Goal: Book appointment/travel/reservation

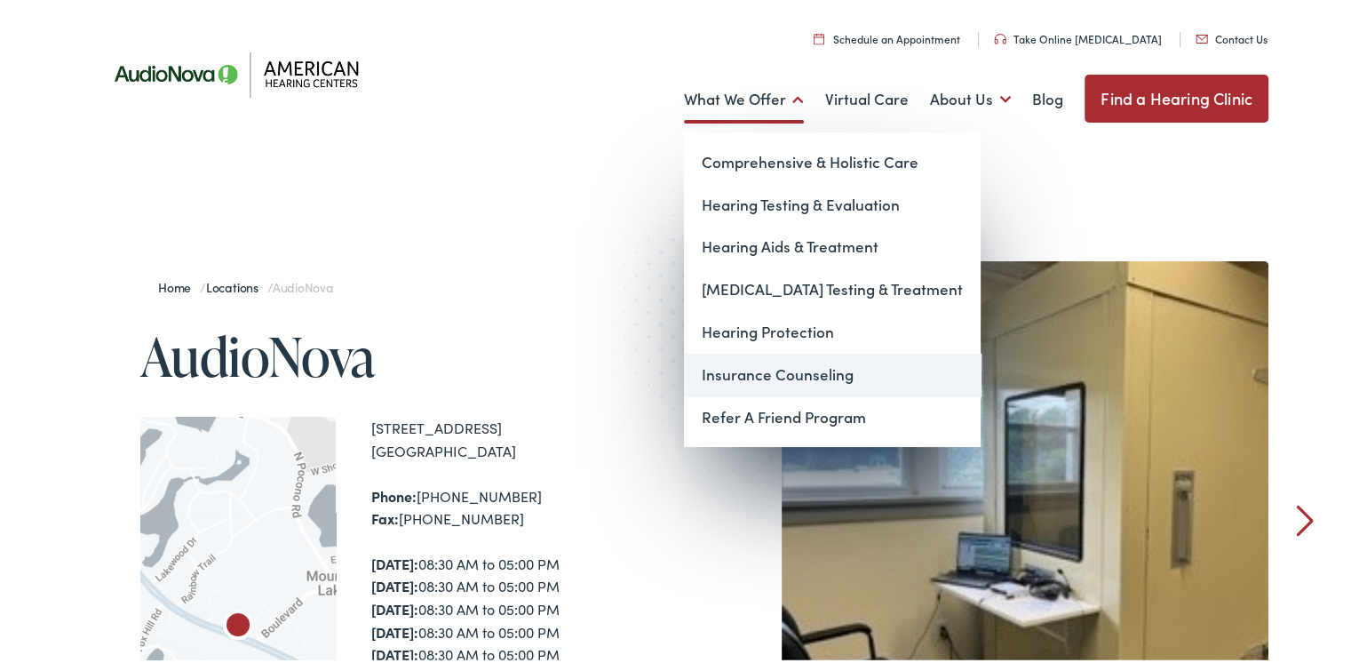
click at [751, 374] on link "Insurance Counseling" at bounding box center [832, 371] width 297 height 43
click at [697, 96] on link "What We Offer" at bounding box center [744, 96] width 120 height 66
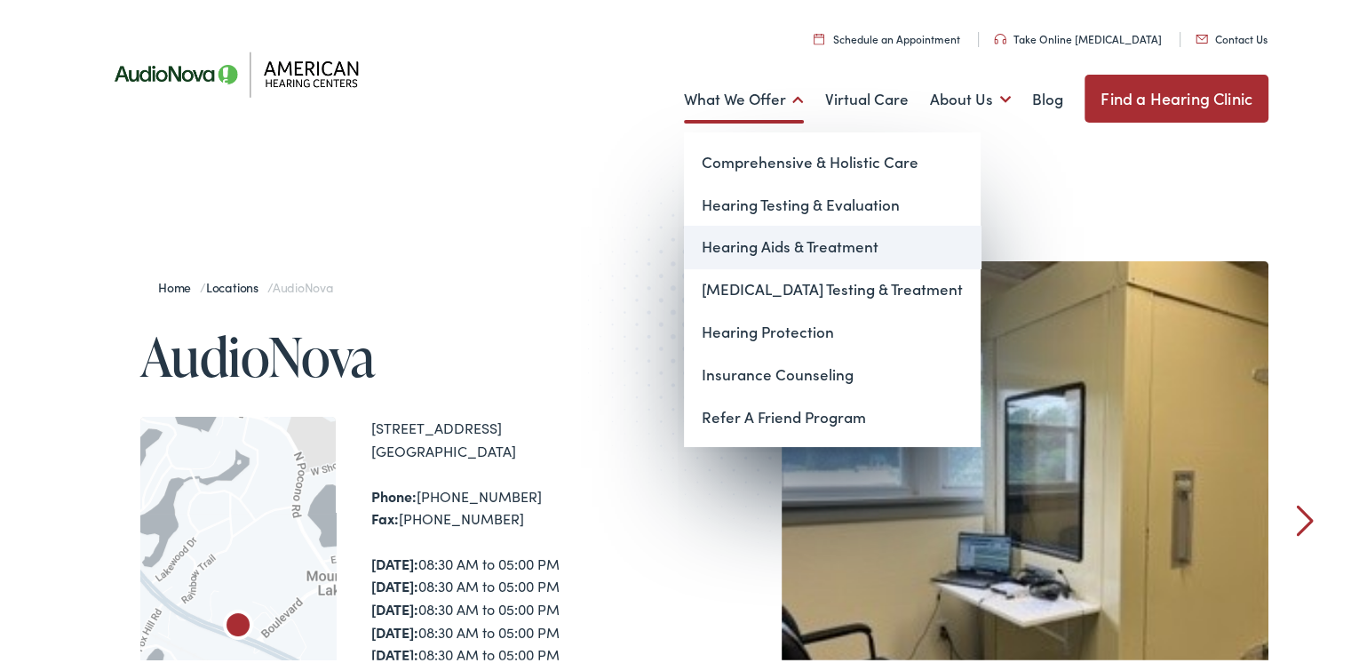
click at [789, 246] on link "Hearing Aids & Treatment" at bounding box center [832, 243] width 297 height 43
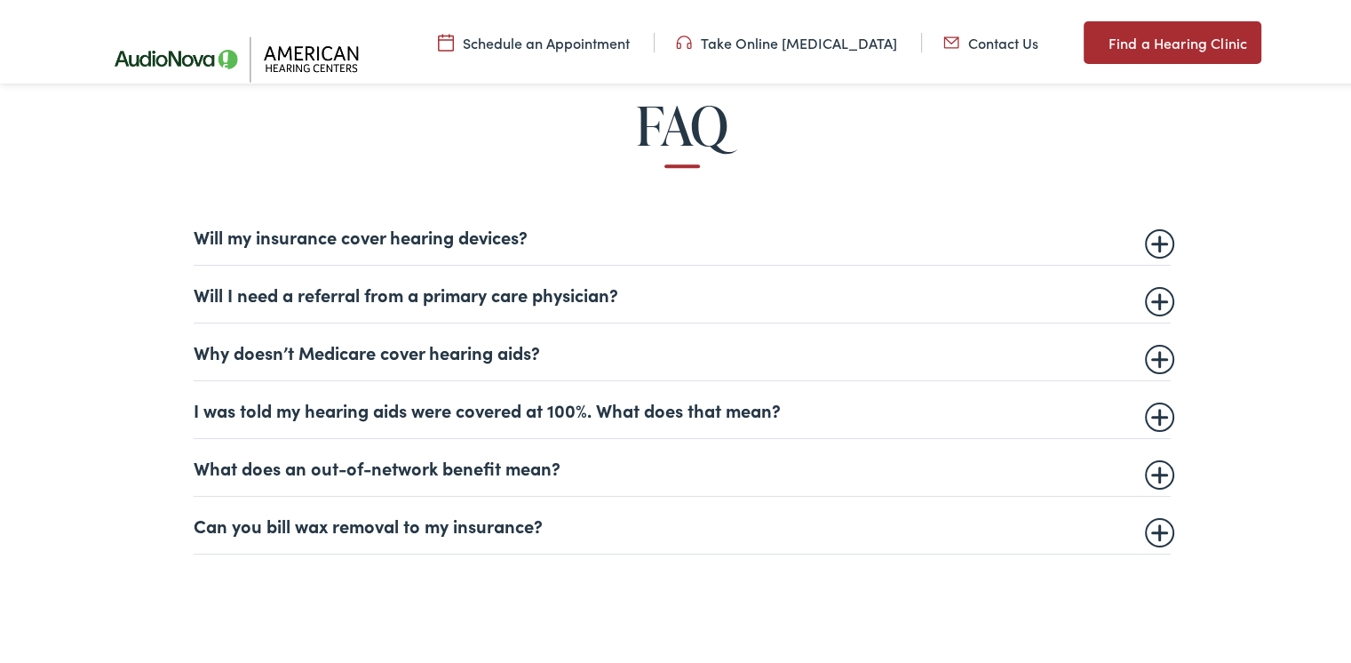
scroll to position [1066, 0]
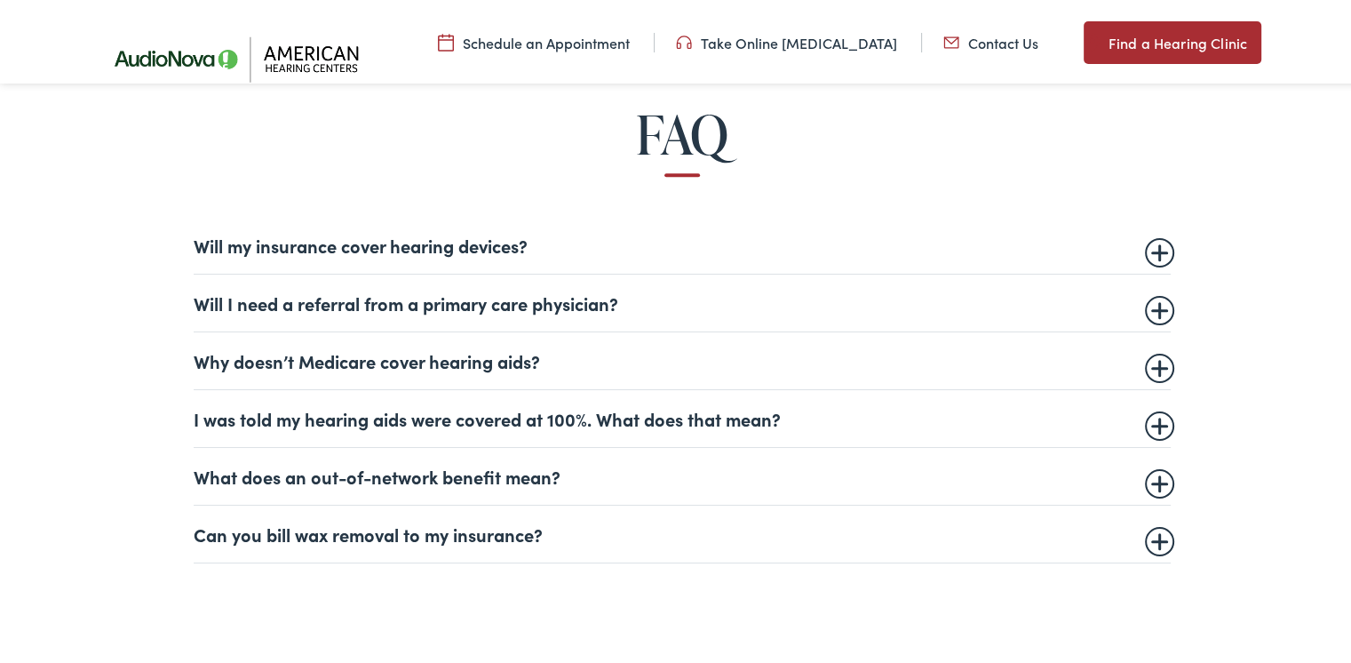
click at [1141, 248] on summary "Will my insurance cover hearing devices?" at bounding box center [682, 241] width 977 height 21
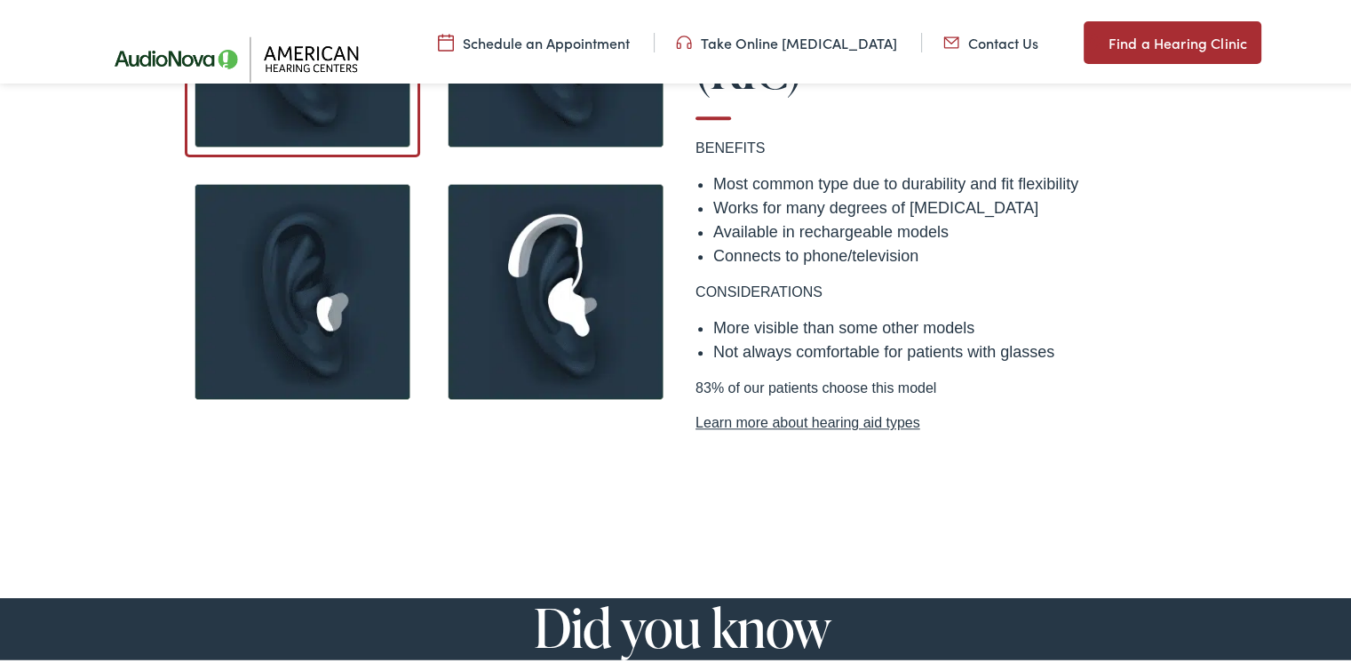
scroll to position [1599, 0]
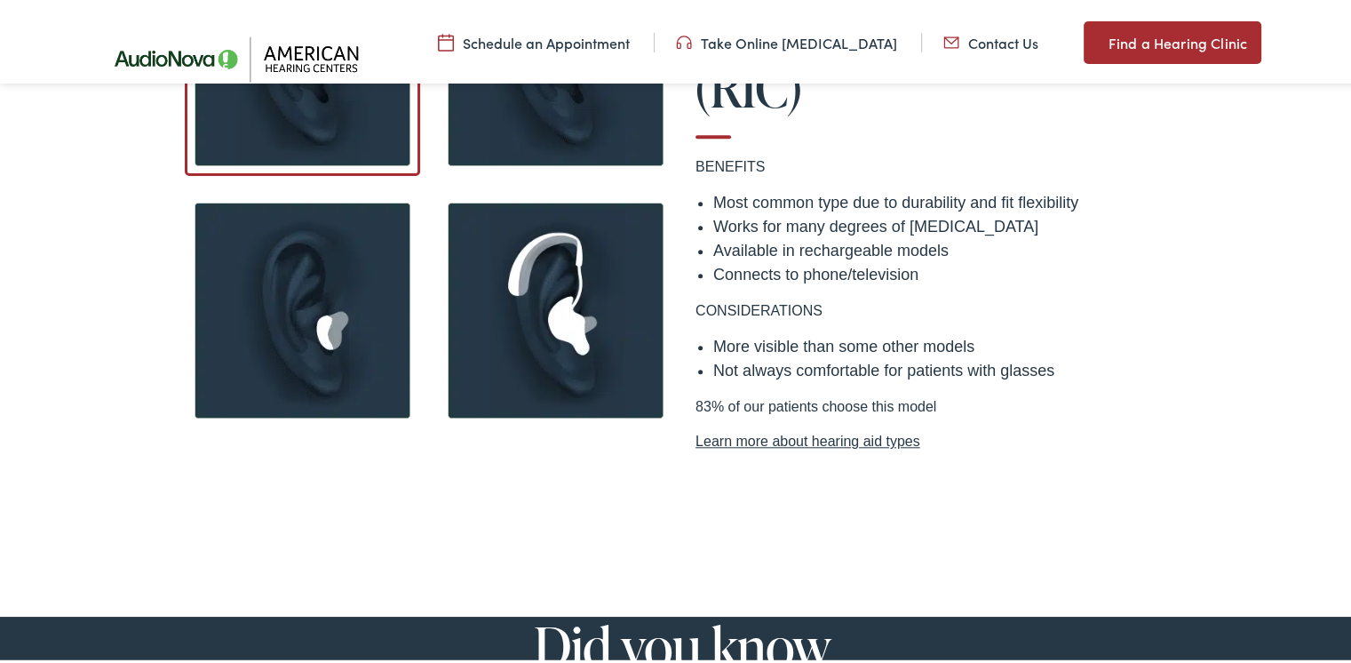
click at [778, 427] on link "Learn more about hearing aid types" at bounding box center [936, 437] width 480 height 21
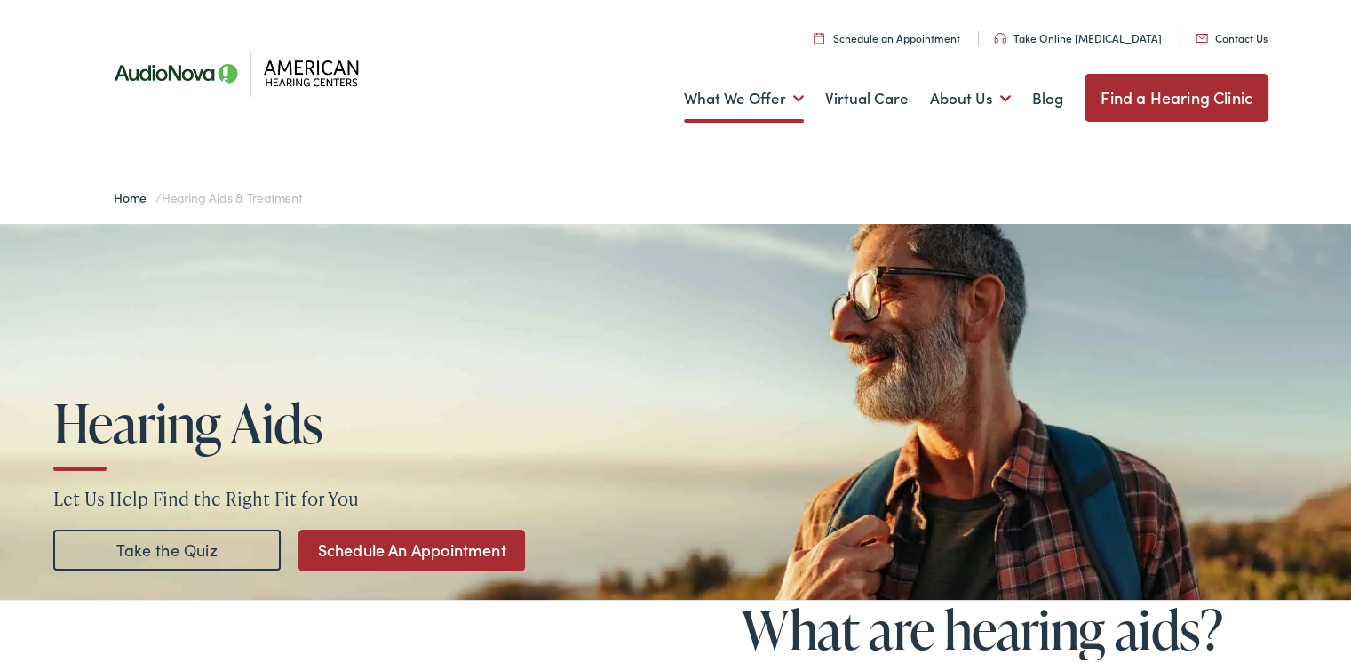
scroll to position [0, 0]
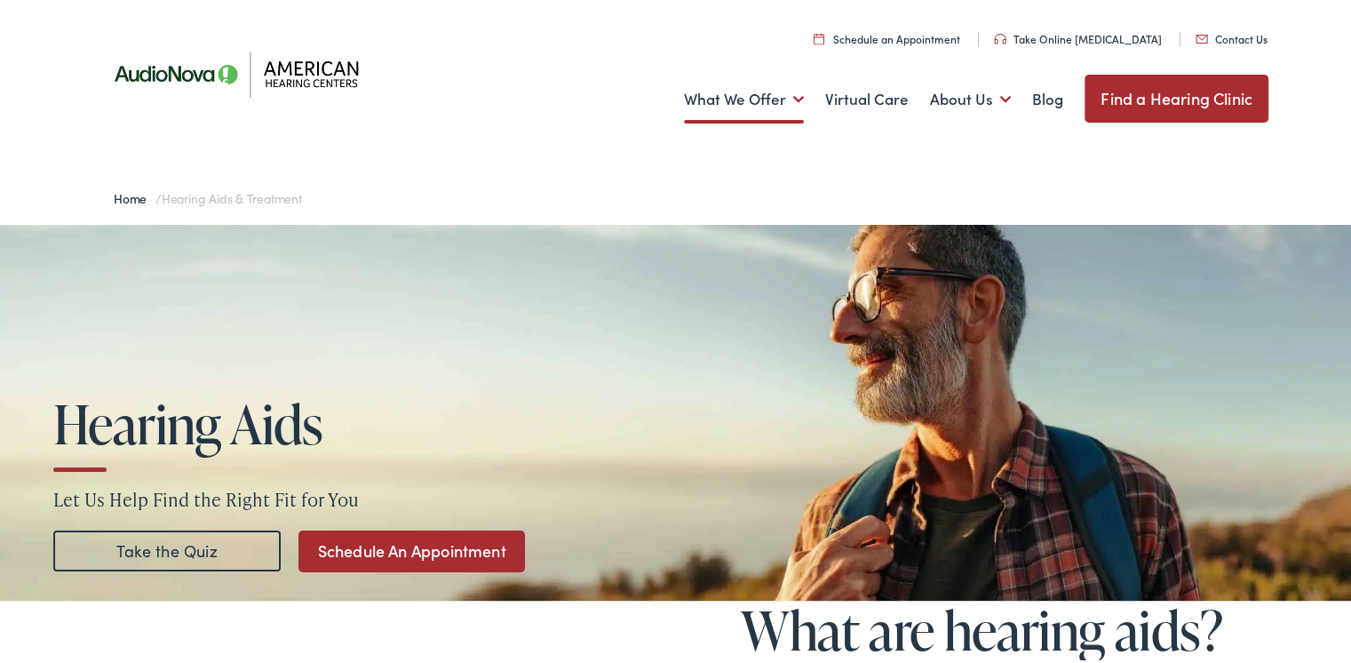
click at [1152, 104] on link "Find a Hearing Clinic" at bounding box center [1177, 95] width 184 height 48
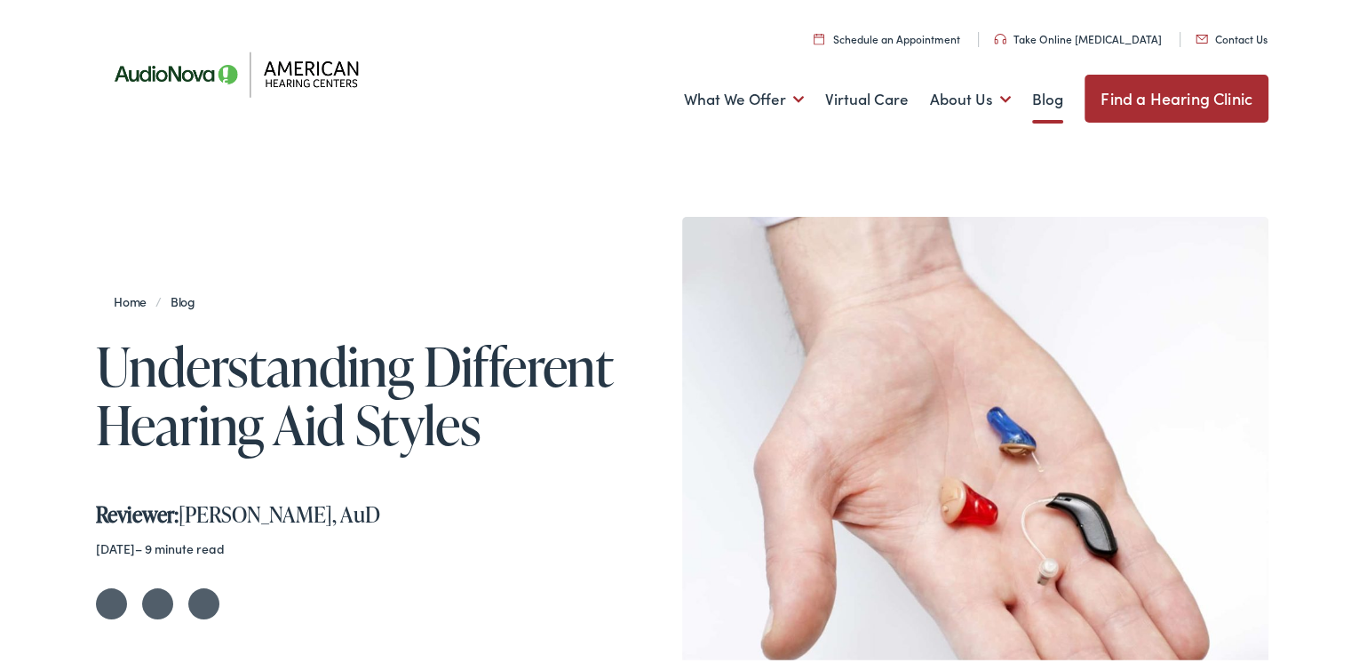
click at [299, 76] on img at bounding box center [242, 70] width 293 height 103
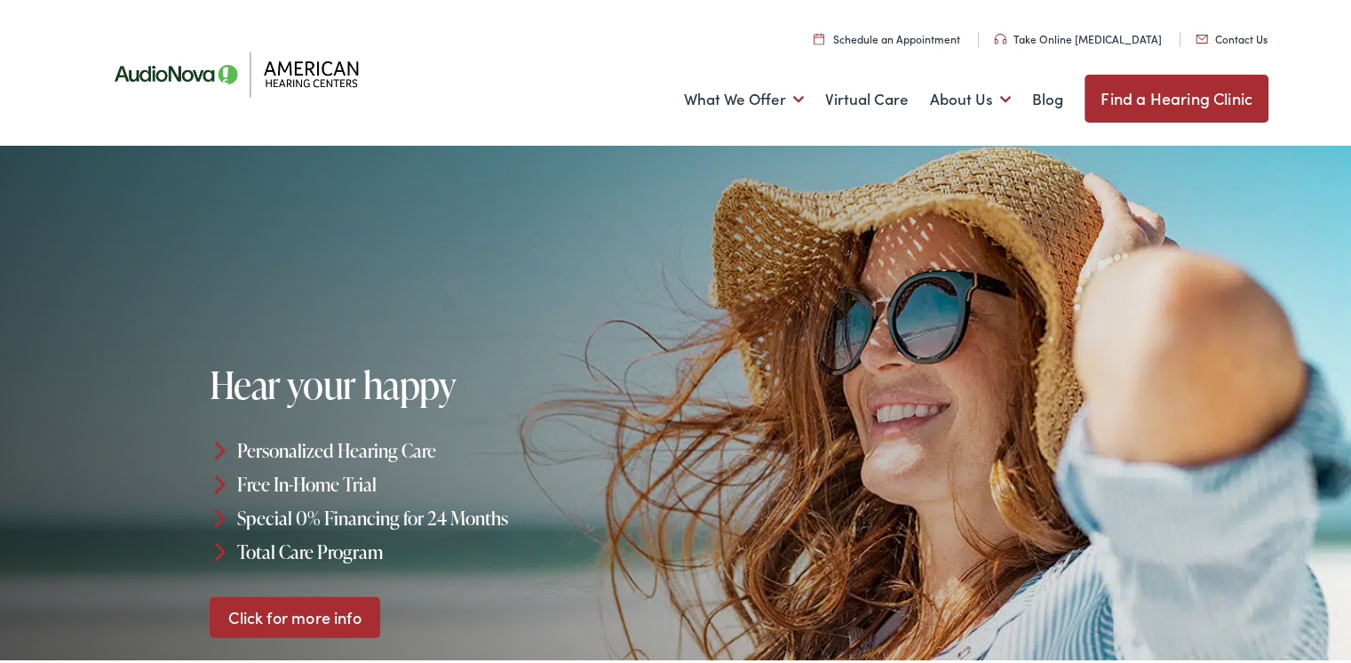
click at [574, 98] on ul "What We Offer Comprehensive & Holistic Care Hearing Testing & Evaluation Hearin…" at bounding box center [682, 96] width 1173 height 66
click at [1143, 98] on link "Find a Hearing Clinic" at bounding box center [1177, 95] width 184 height 48
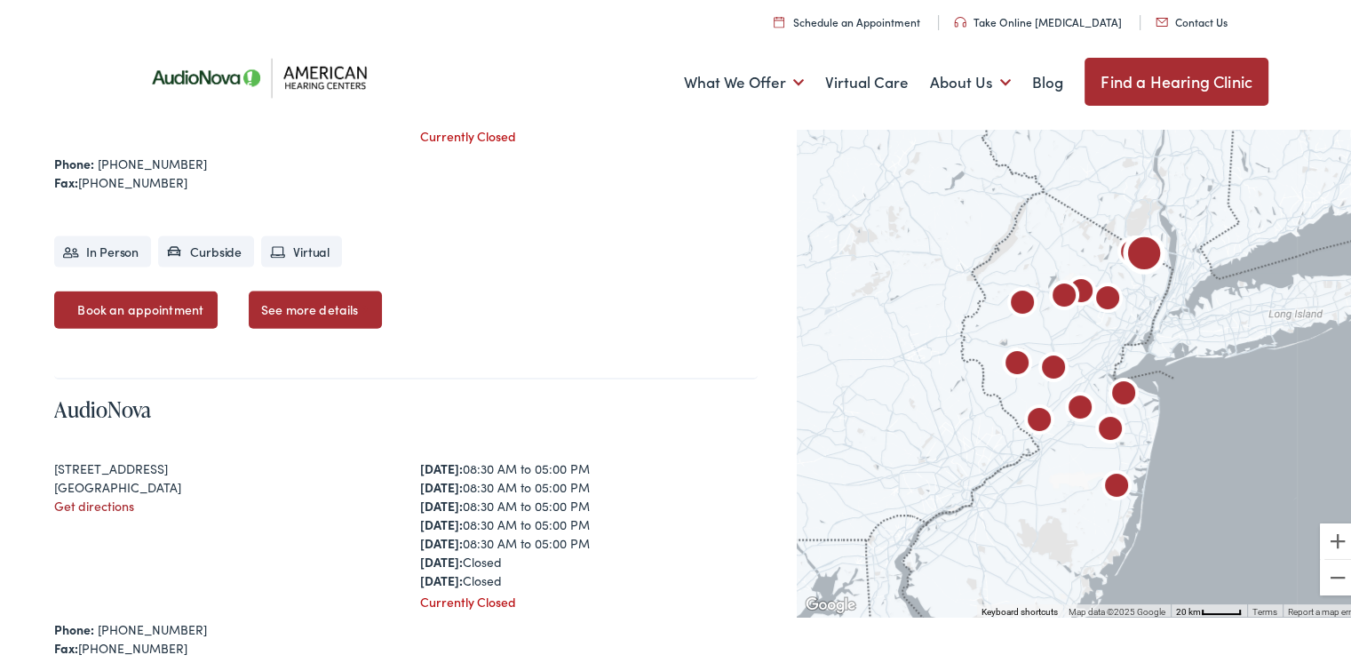
scroll to position [3909, 0]
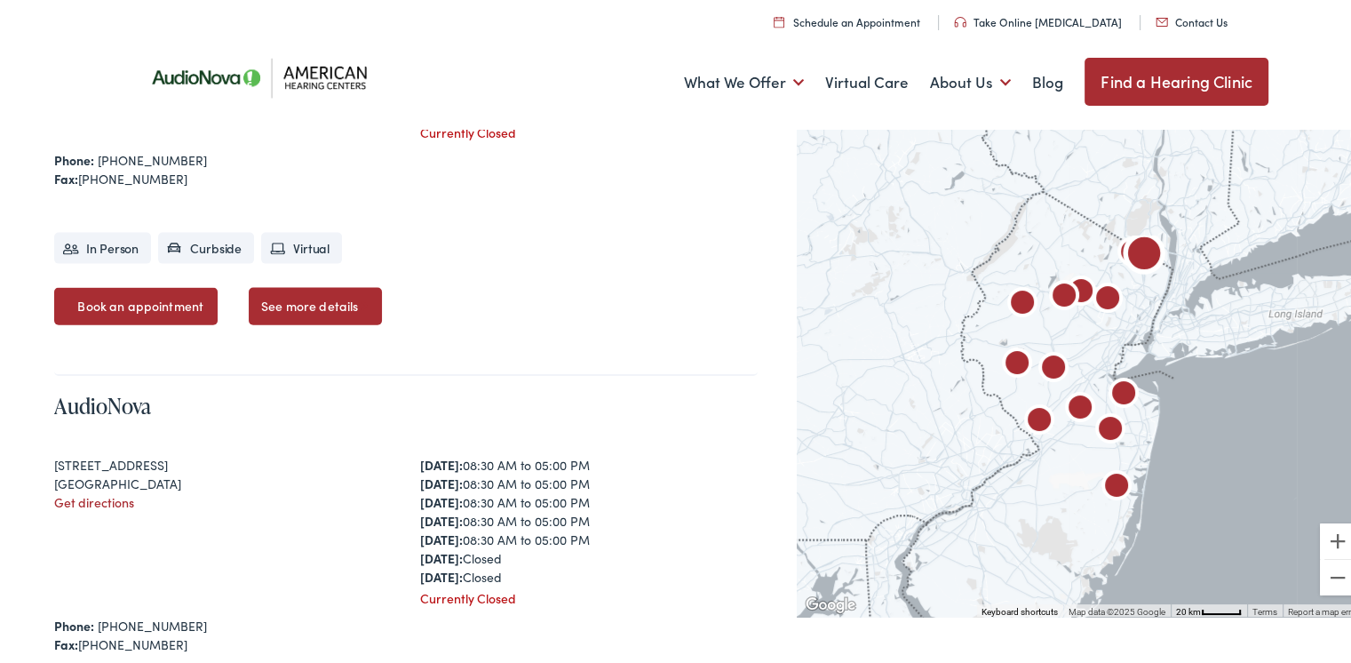
click at [155, 305] on link "Book an appointment" at bounding box center [135, 302] width 163 height 37
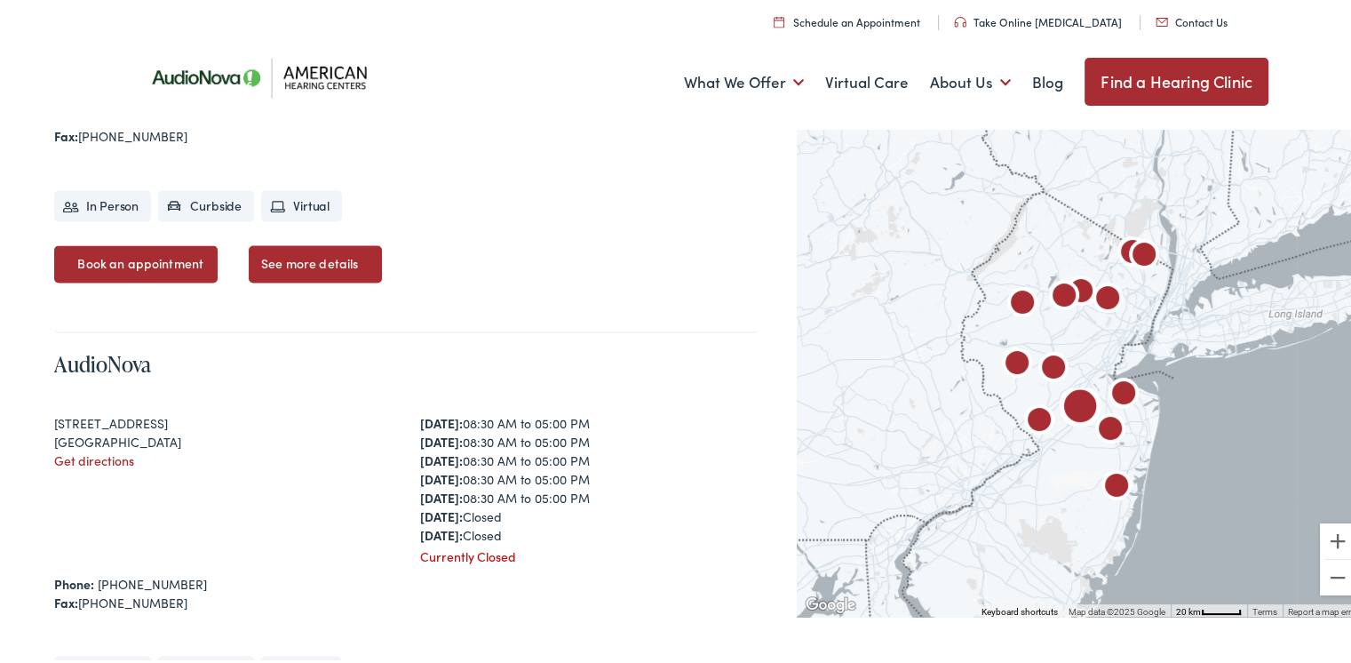
scroll to position [2576, 0]
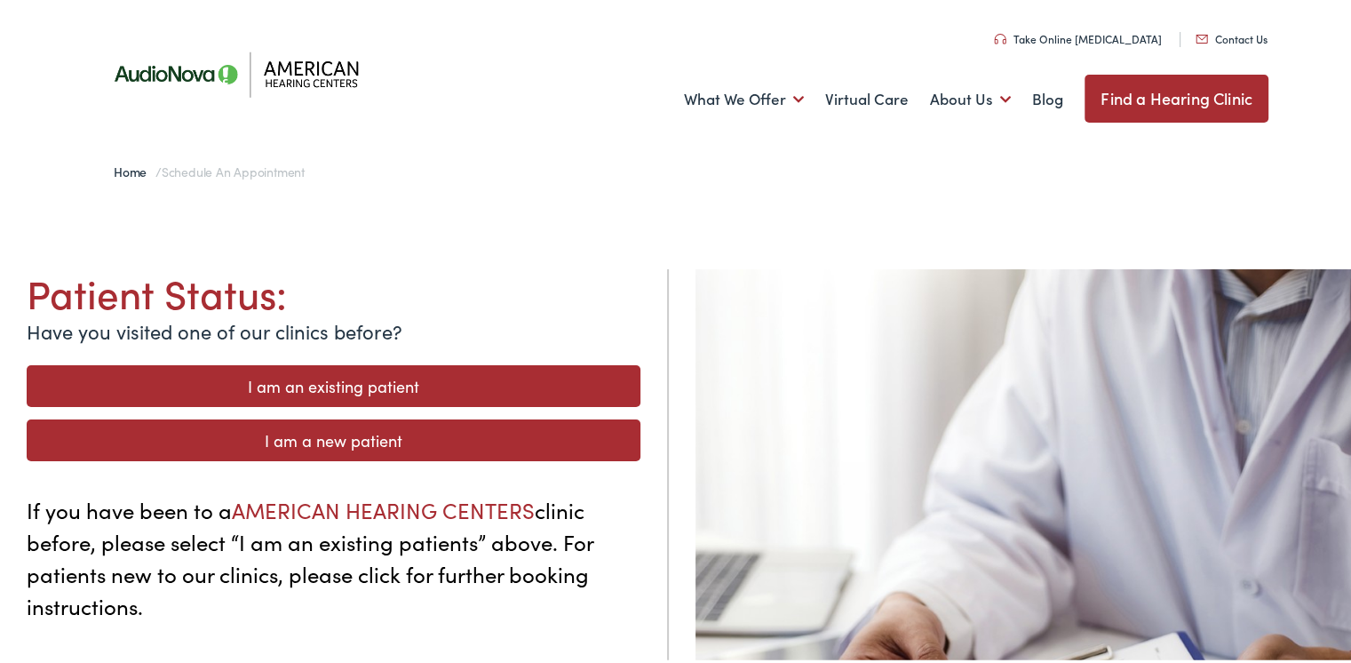
click at [310, 436] on link "I am a new patient" at bounding box center [334, 437] width 614 height 42
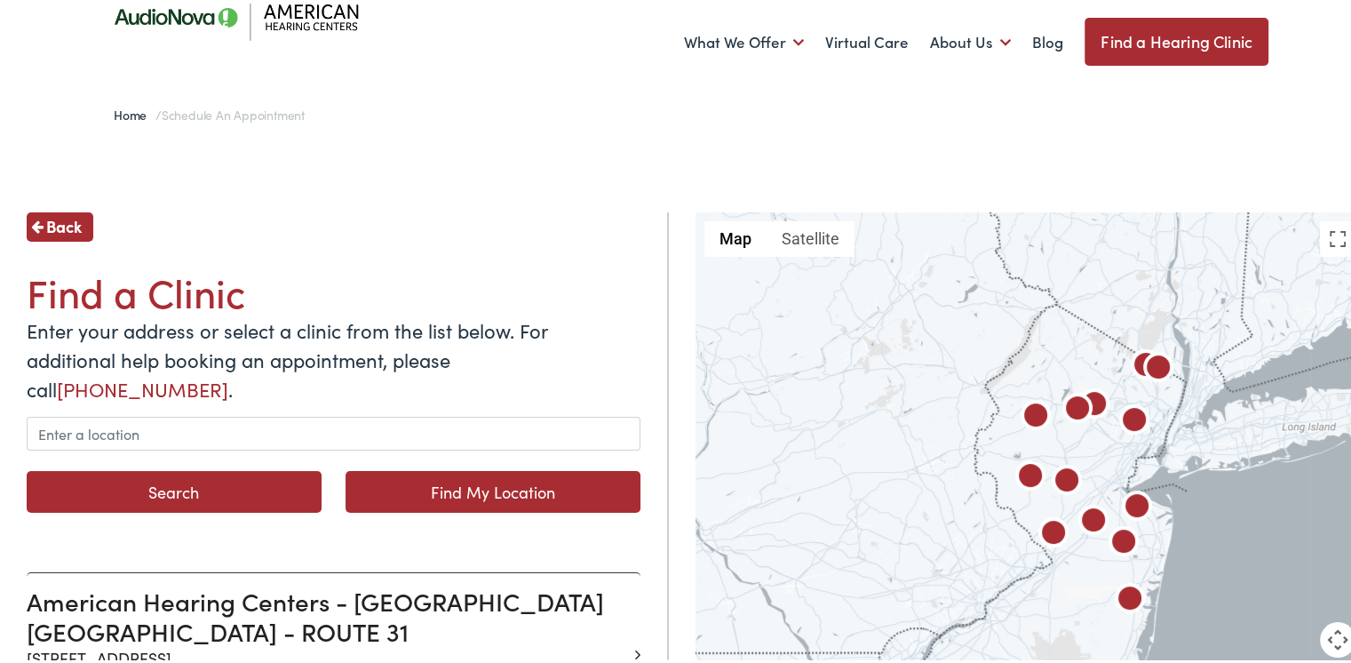
scroll to position [89, 0]
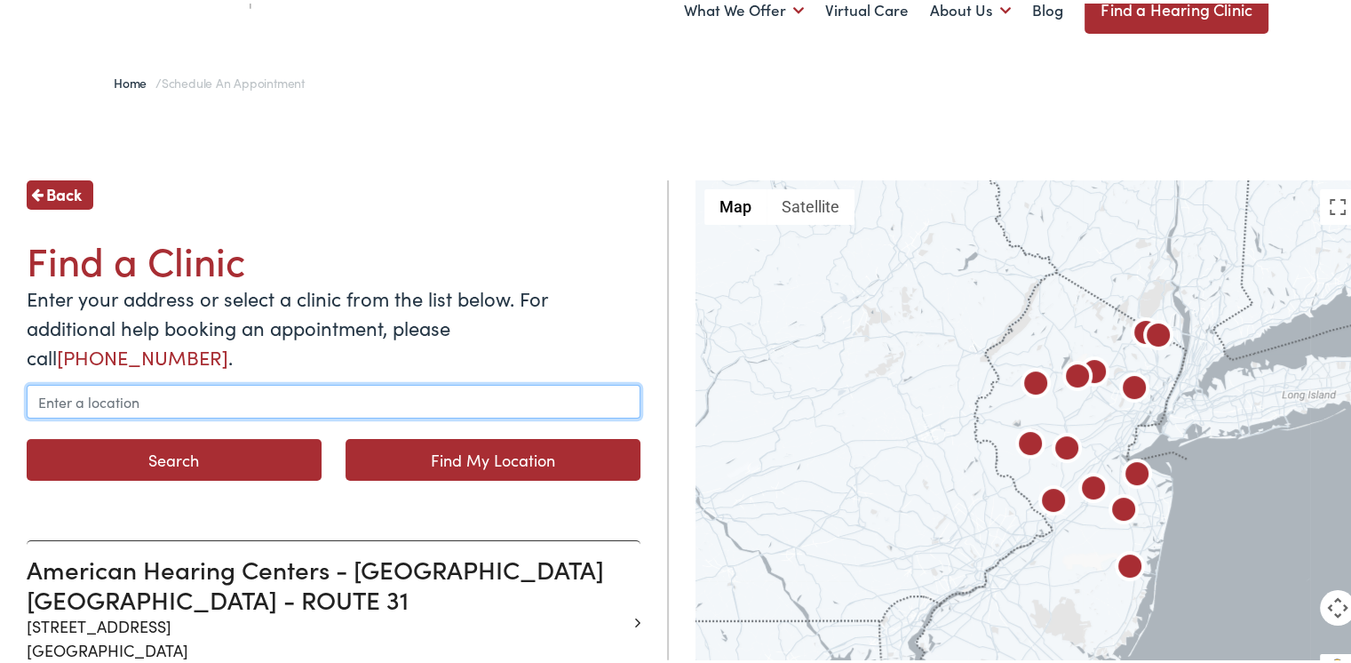
click at [111, 381] on input "text" at bounding box center [334, 398] width 614 height 34
click at [112, 381] on input "text" at bounding box center [334, 398] width 614 height 34
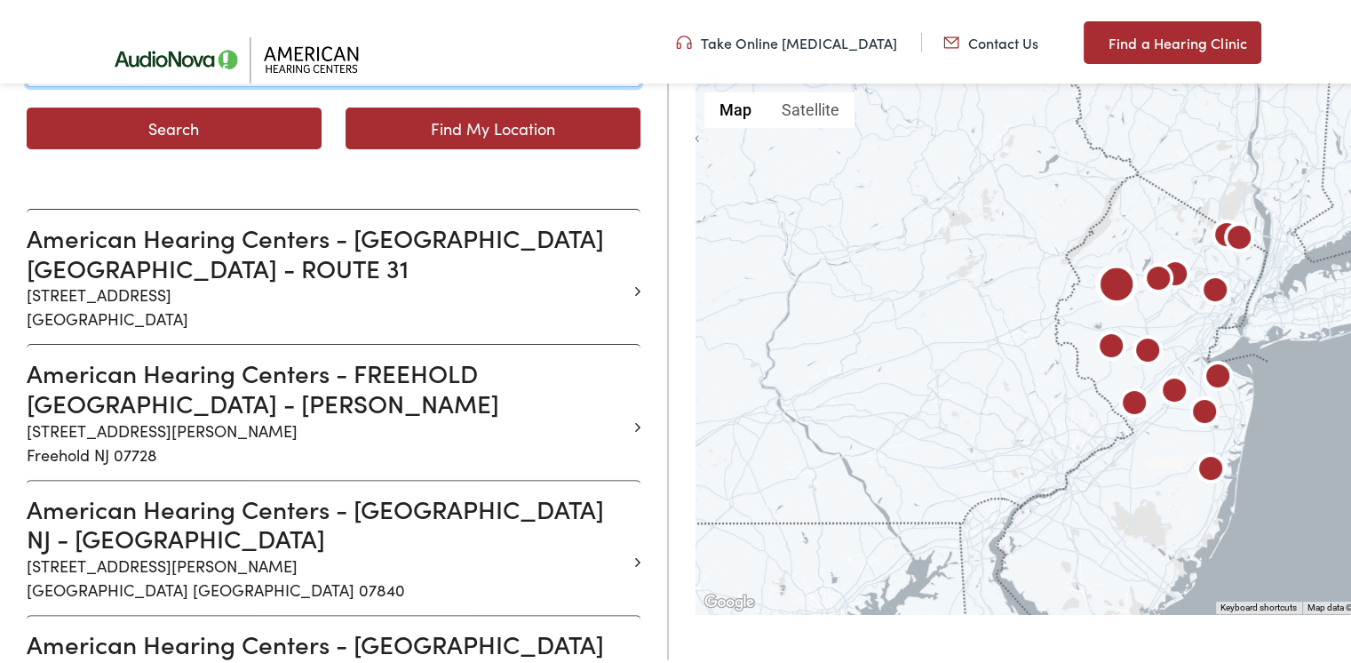
scroll to position [444, 0]
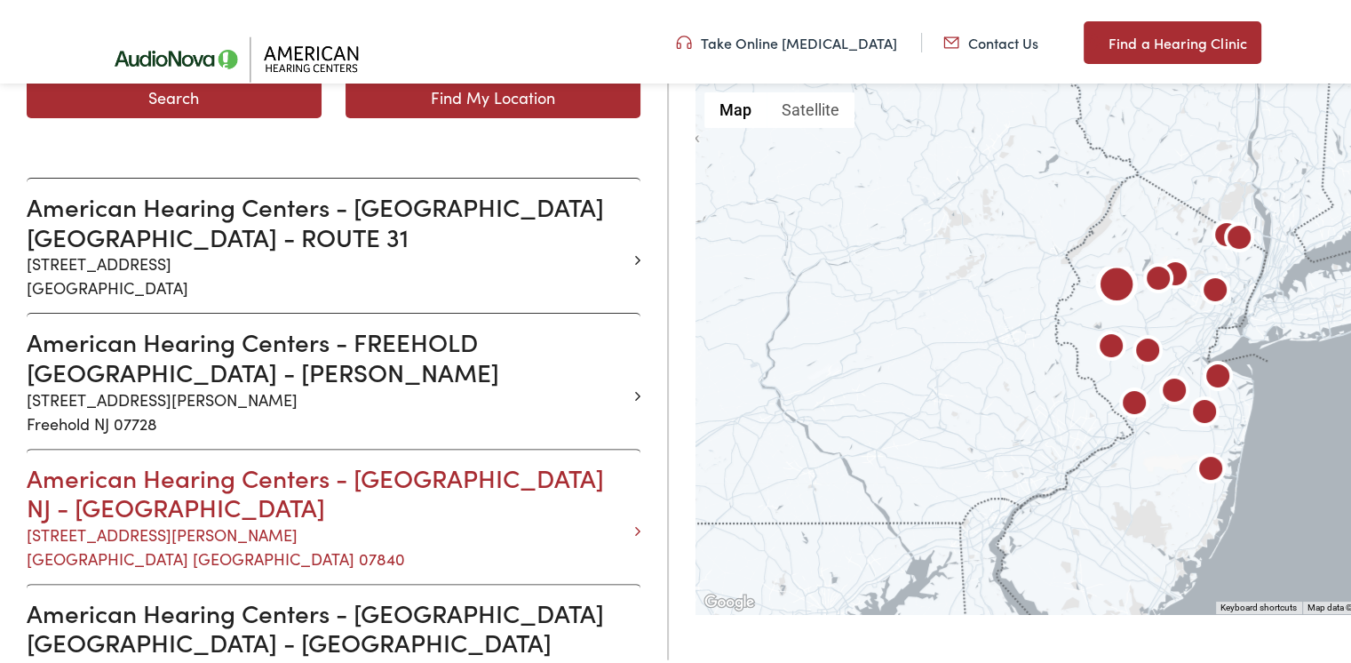
click at [268, 519] on p "470 Schooleys Mountain Rd Hastings Square Unit 10 Hackettstown NJ 07840" at bounding box center [327, 543] width 601 height 48
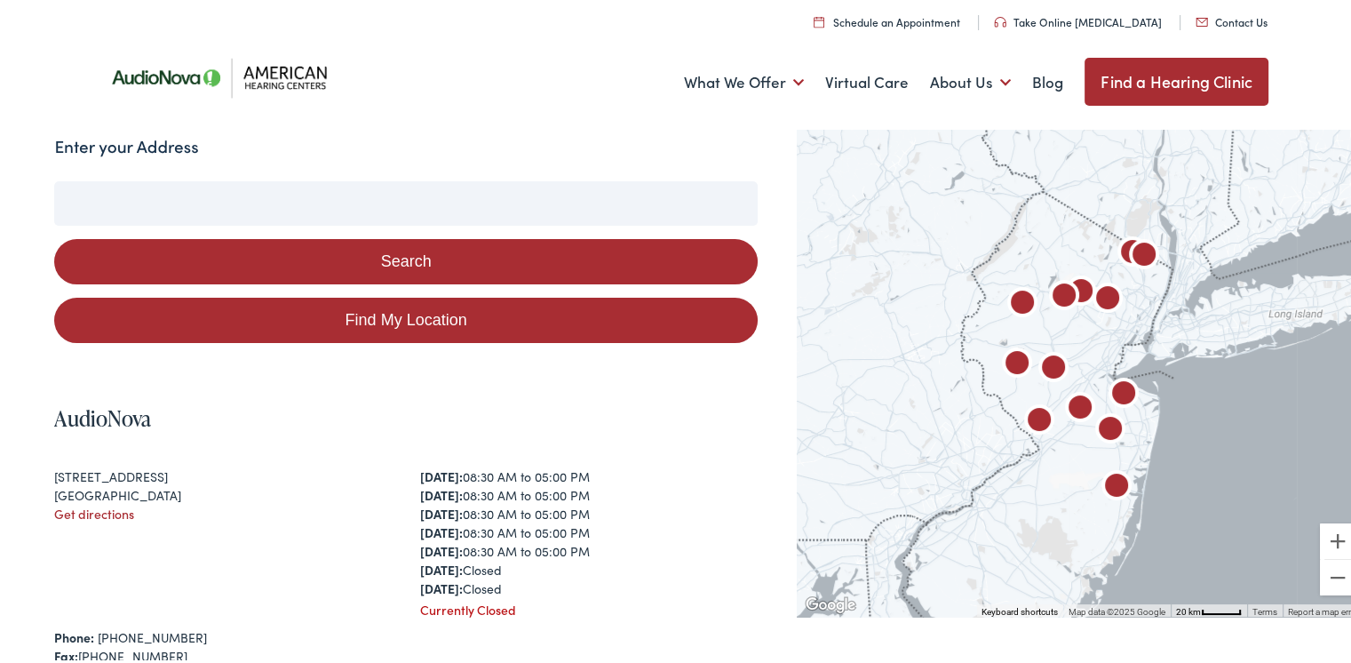
scroll to position [178, 0]
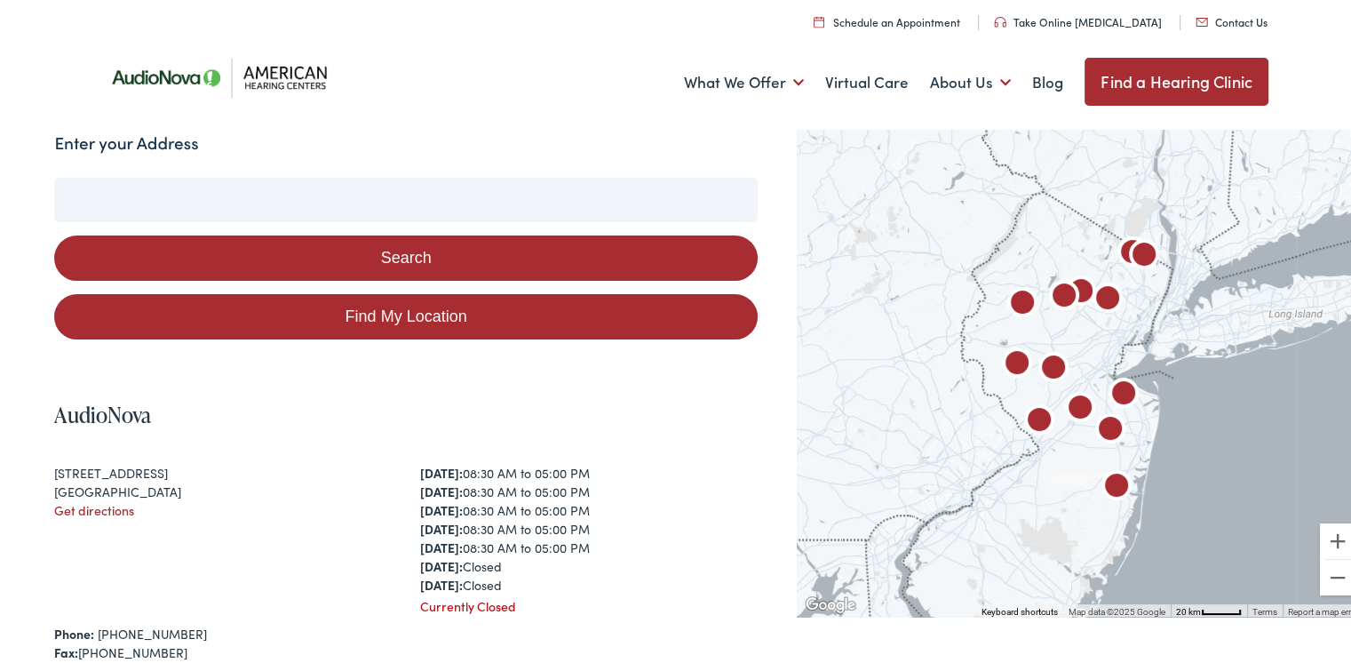
click at [180, 139] on label "Enter your Address" at bounding box center [126, 140] width 144 height 26
click at [180, 174] on input "Enter your Address" at bounding box center [405, 196] width 703 height 44
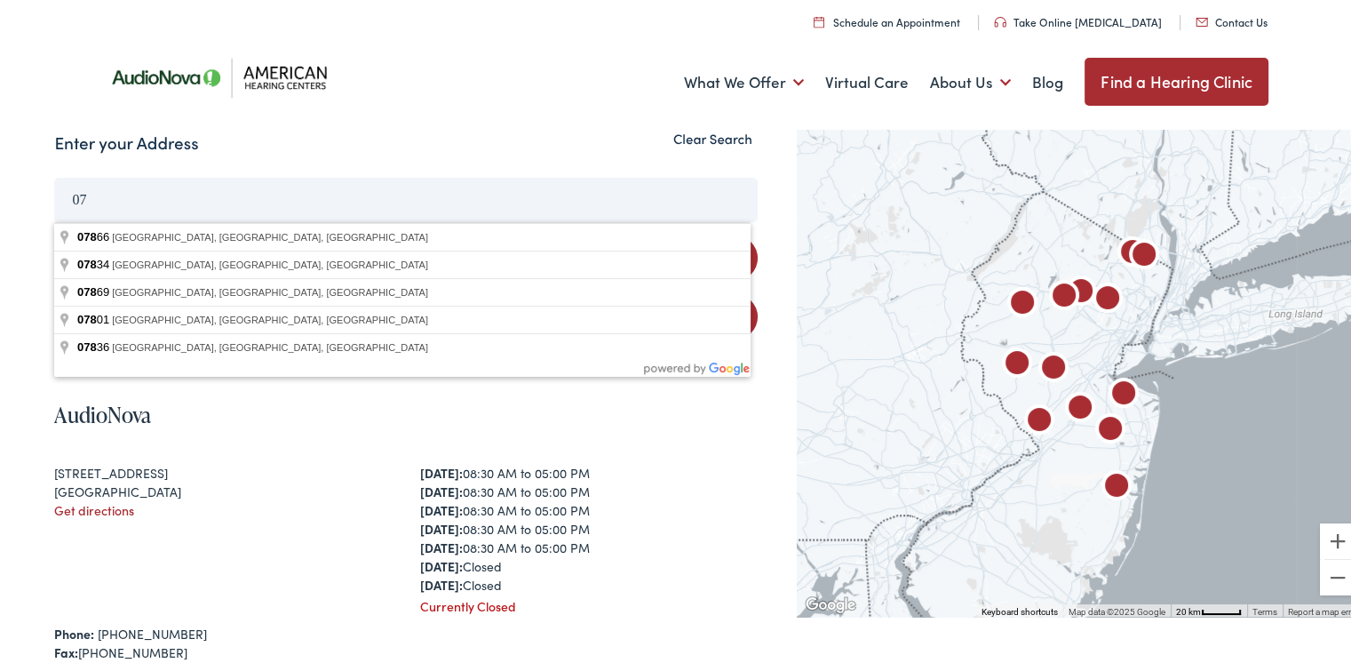
type input "0"
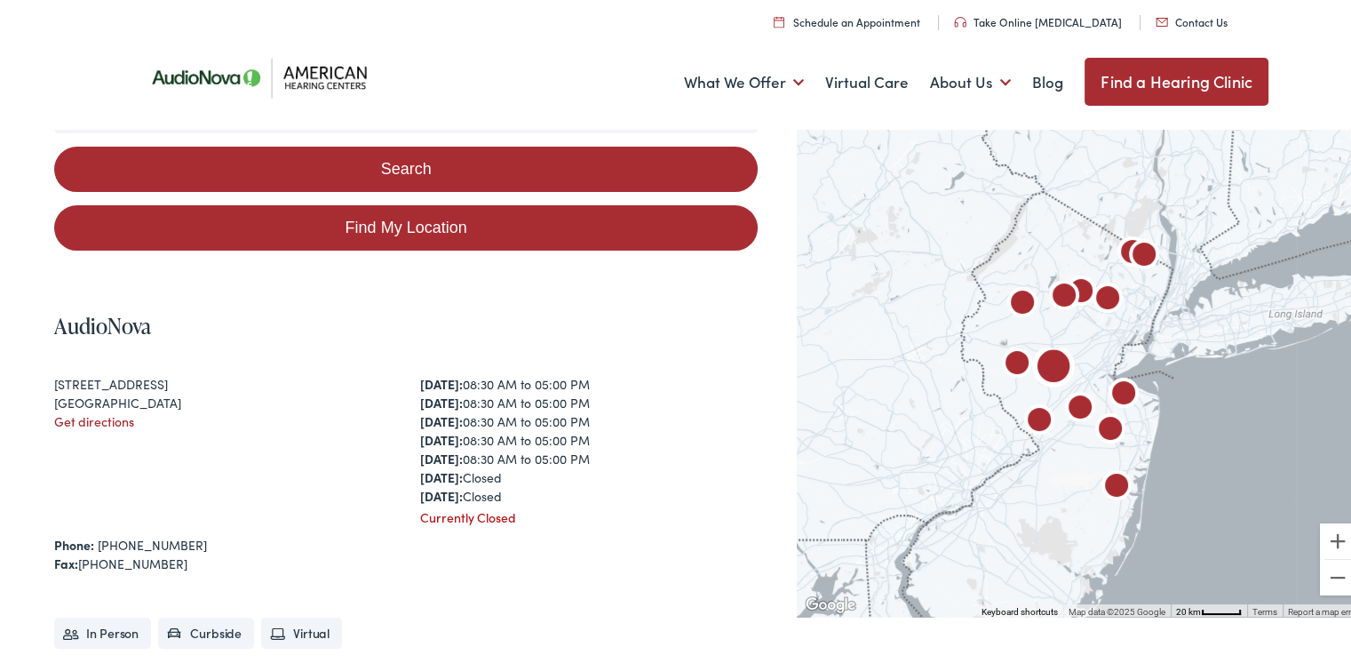
scroll to position [0, 0]
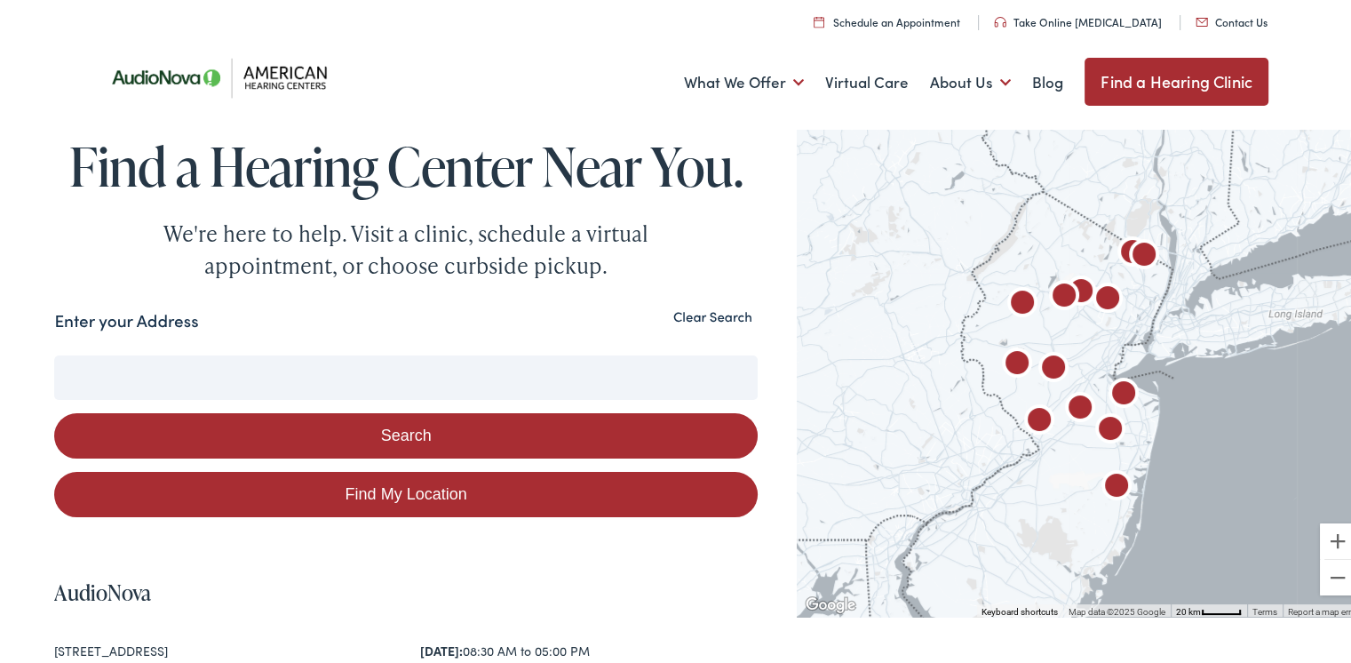
click at [287, 80] on img at bounding box center [225, 73] width 258 height 91
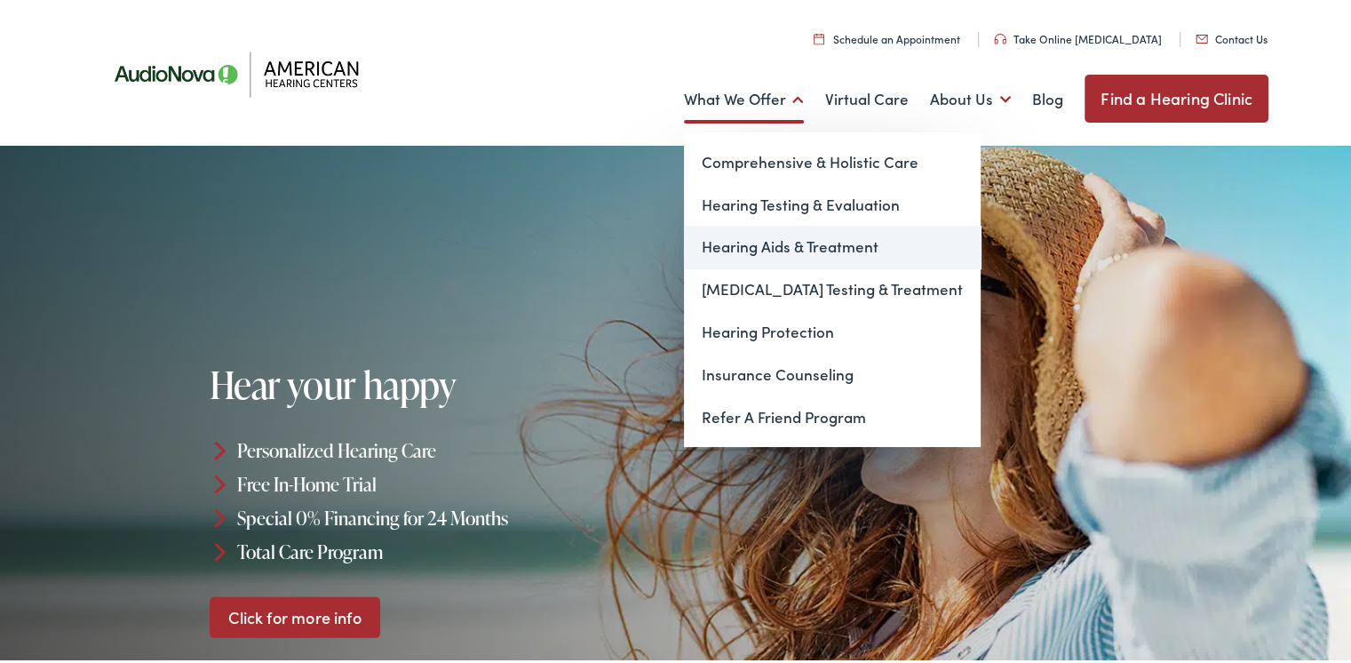
click at [736, 240] on link "Hearing Aids & Treatment" at bounding box center [832, 243] width 297 height 43
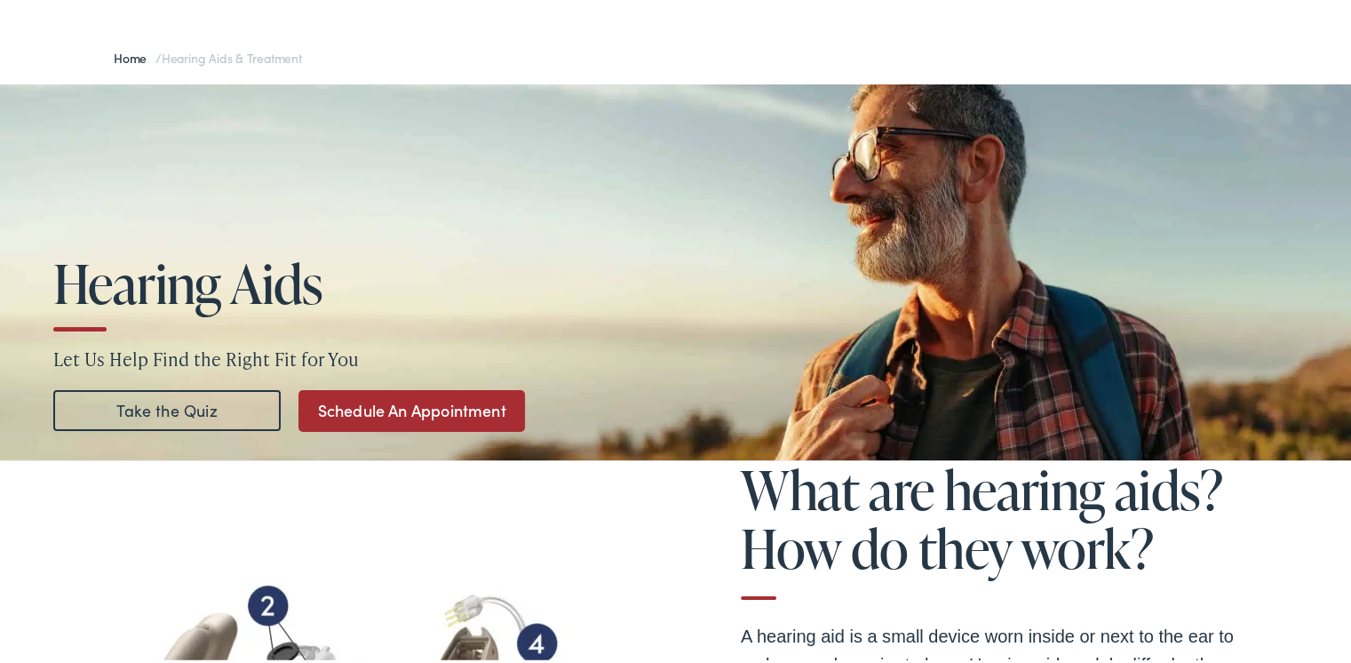
scroll to position [178, 0]
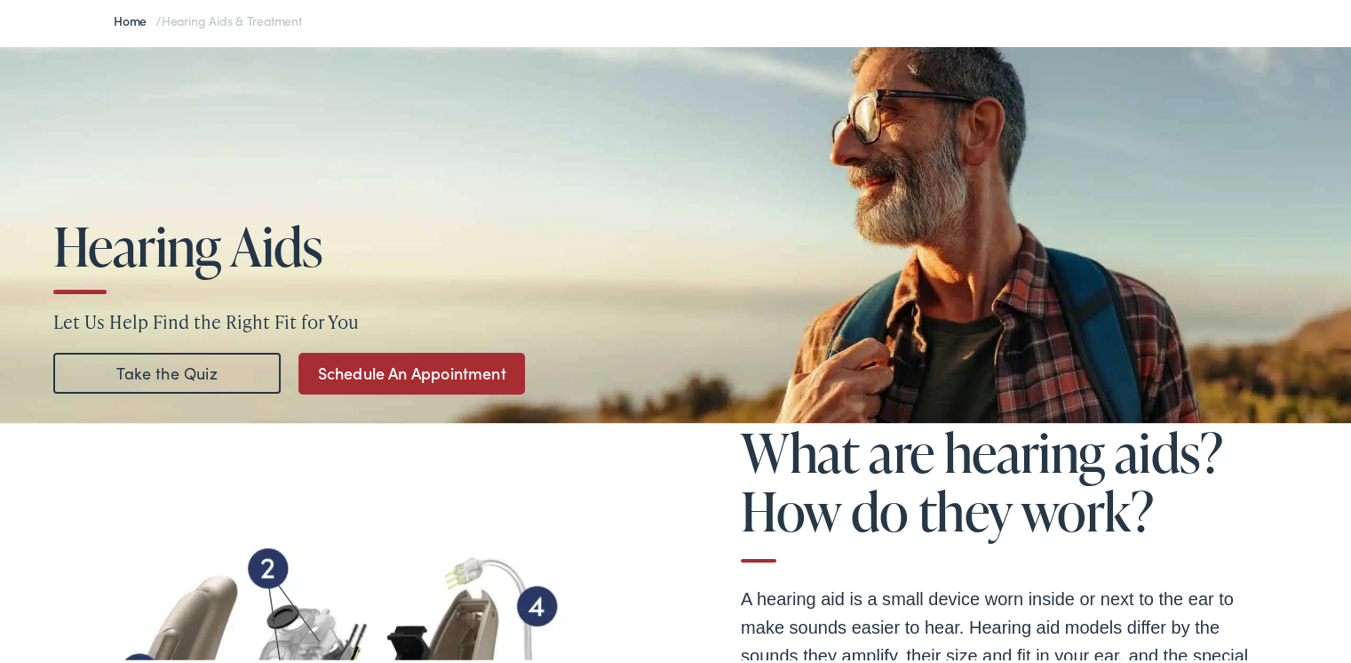
click at [386, 370] on link "Schedule An Appointment" at bounding box center [412, 370] width 227 height 42
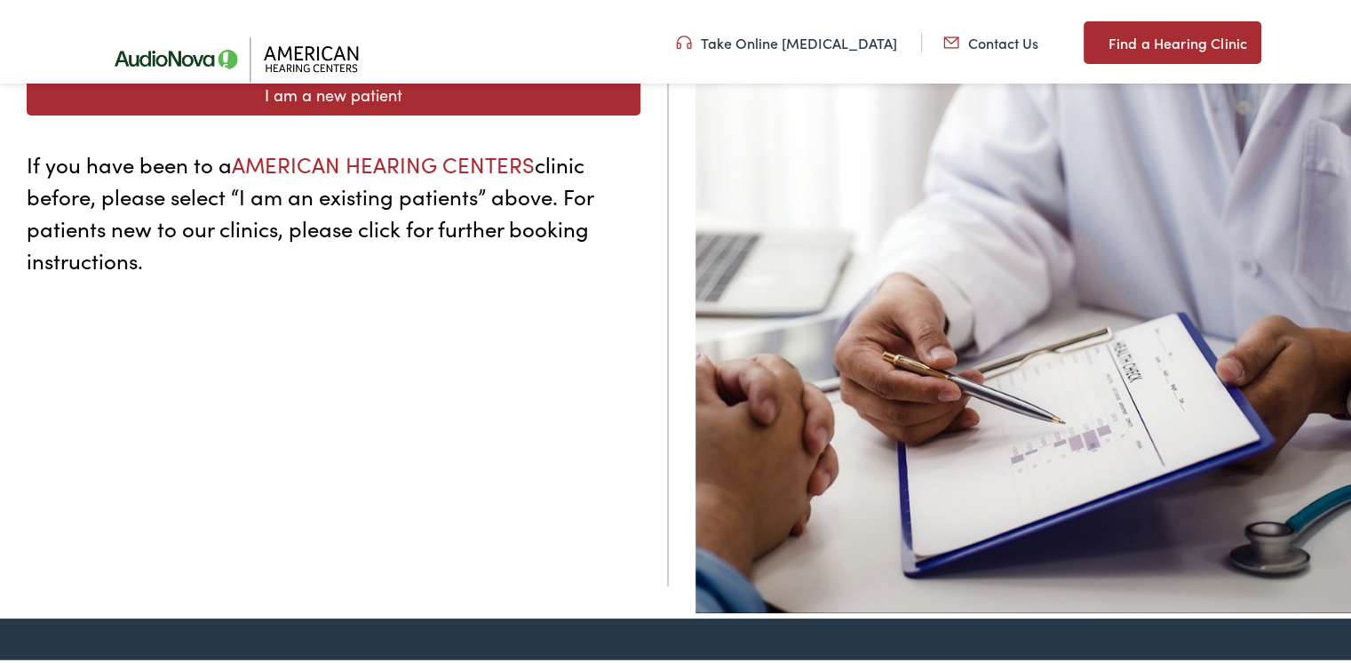
scroll to position [89, 0]
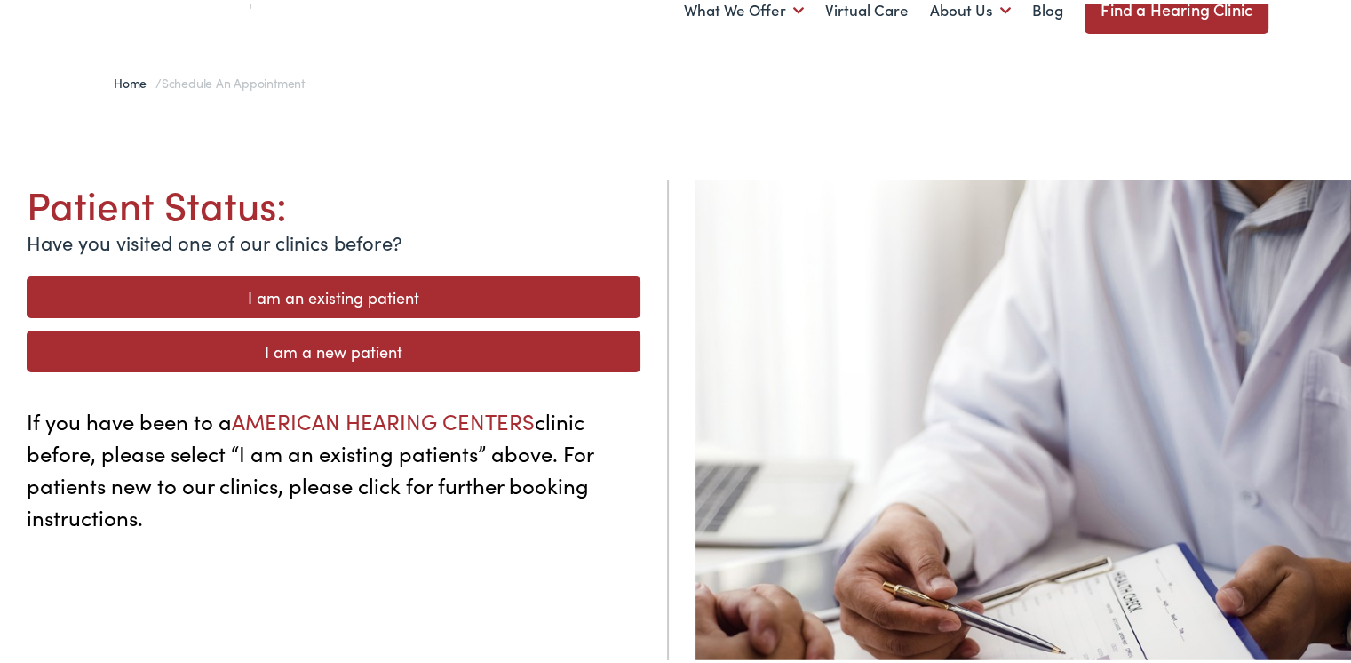
click at [293, 340] on link "I am a new patient" at bounding box center [334, 348] width 614 height 42
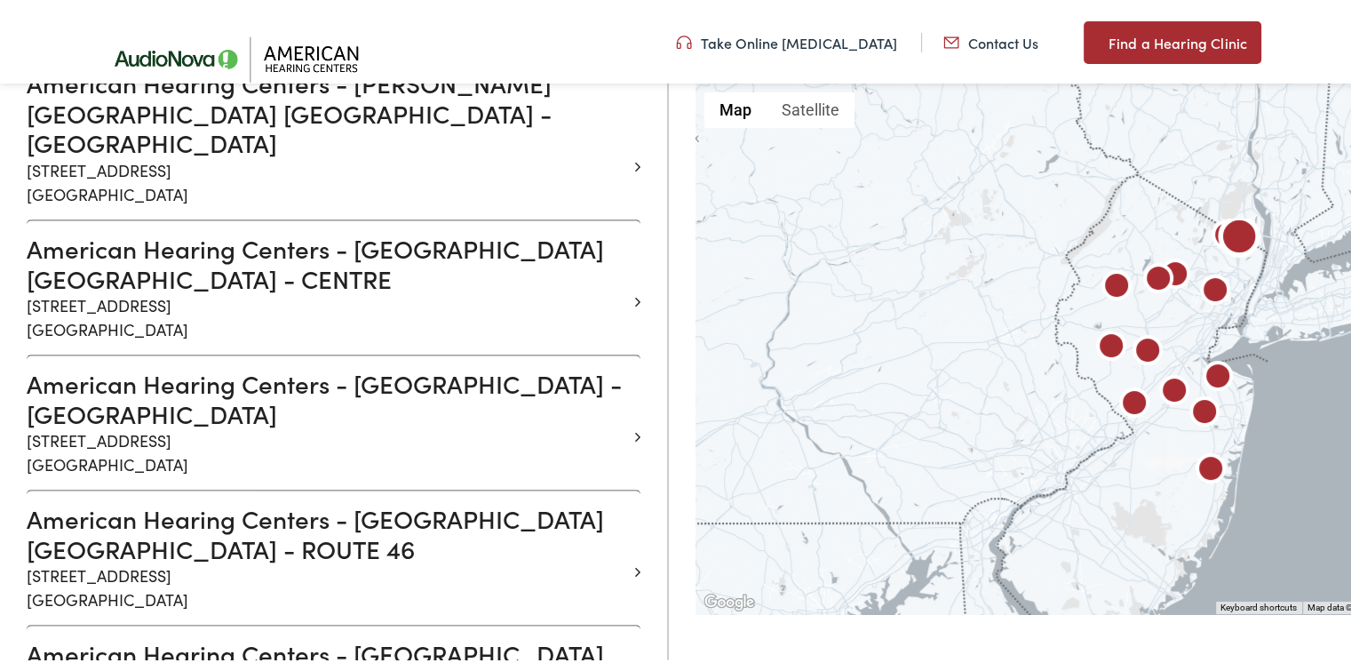
scroll to position [1333, 0]
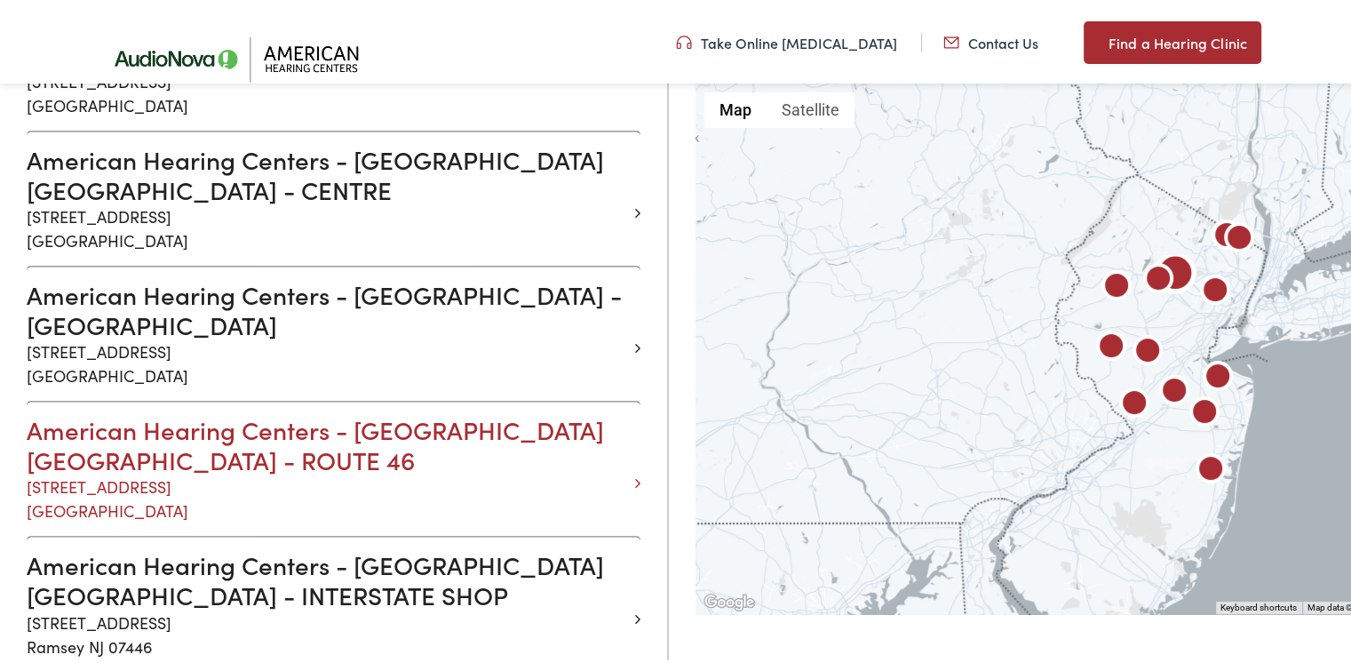
click at [294, 411] on h3 "American Hearing Centers - [GEOGRAPHIC_DATA] [GEOGRAPHIC_DATA] - ROUTE 46" at bounding box center [327, 441] width 601 height 60
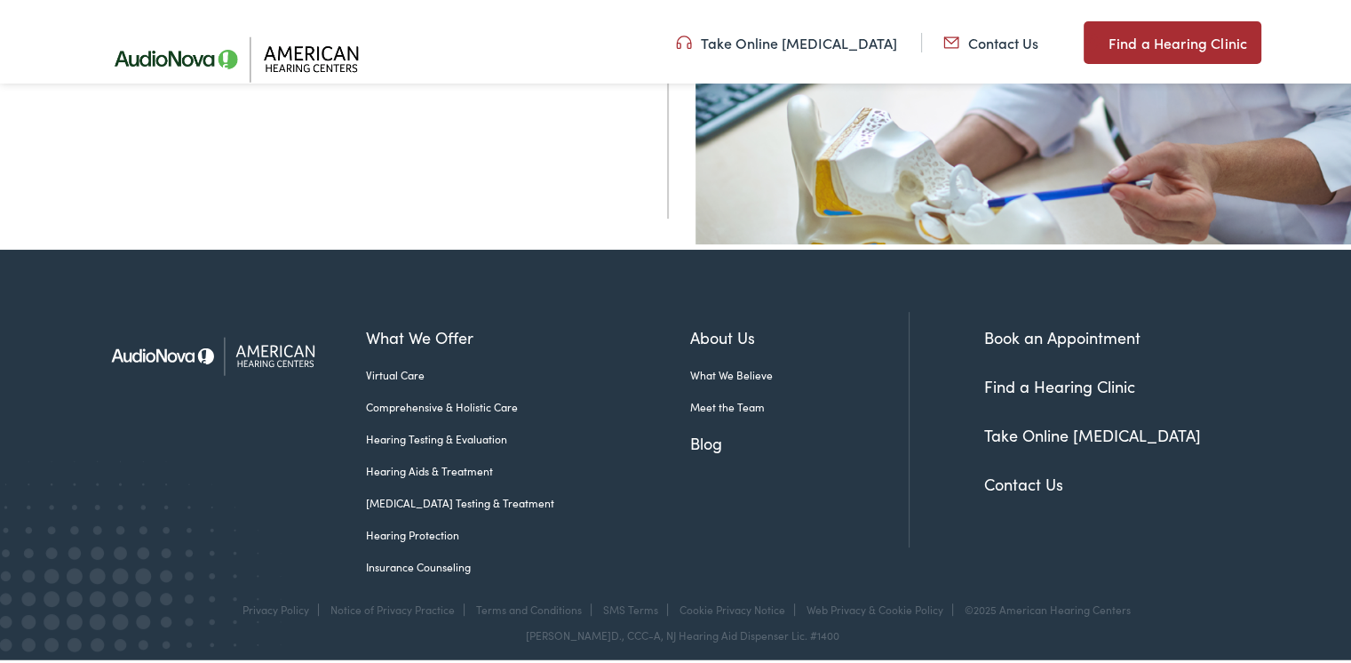
scroll to position [711, 0]
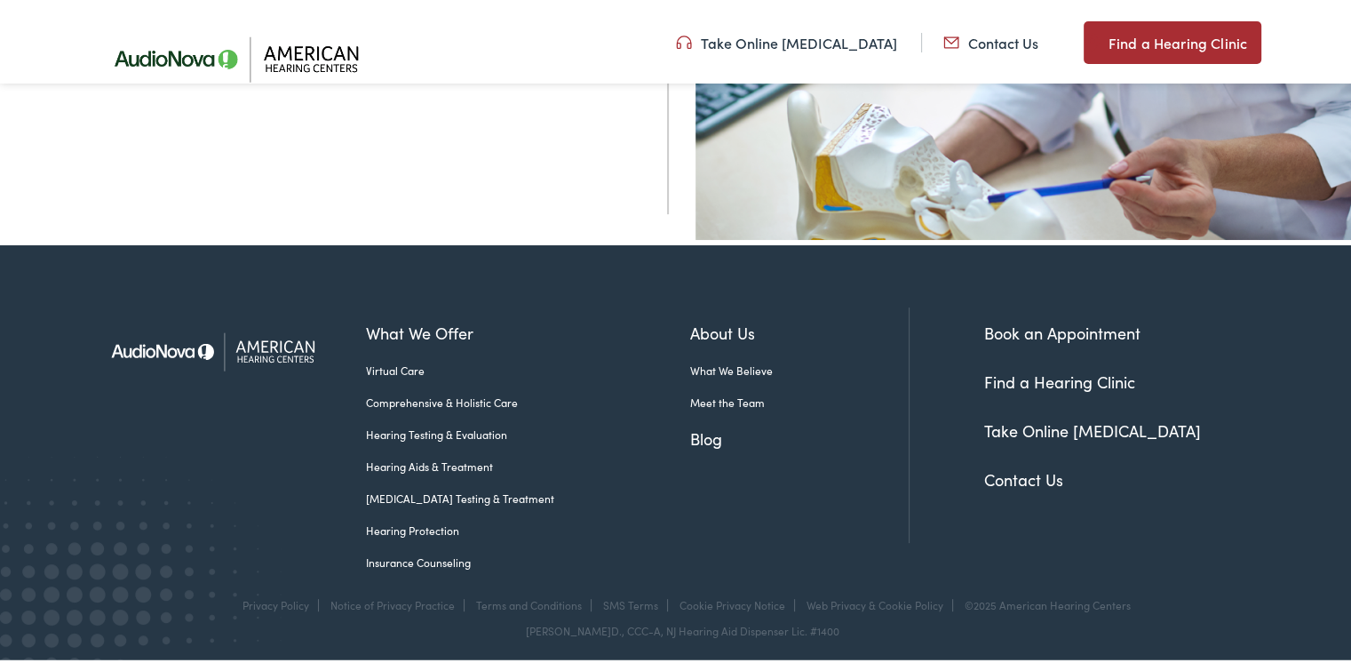
click at [1031, 326] on link "Book an Appointment" at bounding box center [1062, 329] width 156 height 22
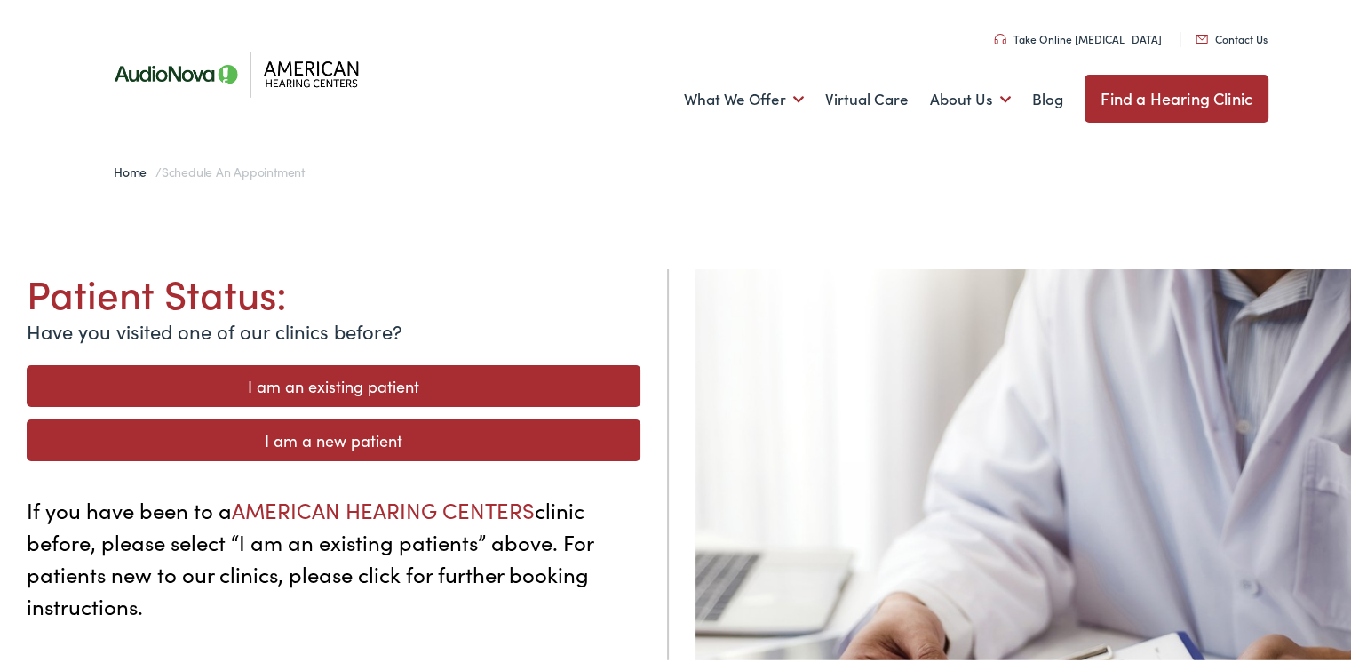
click at [295, 435] on link "I am a new patient" at bounding box center [334, 437] width 614 height 42
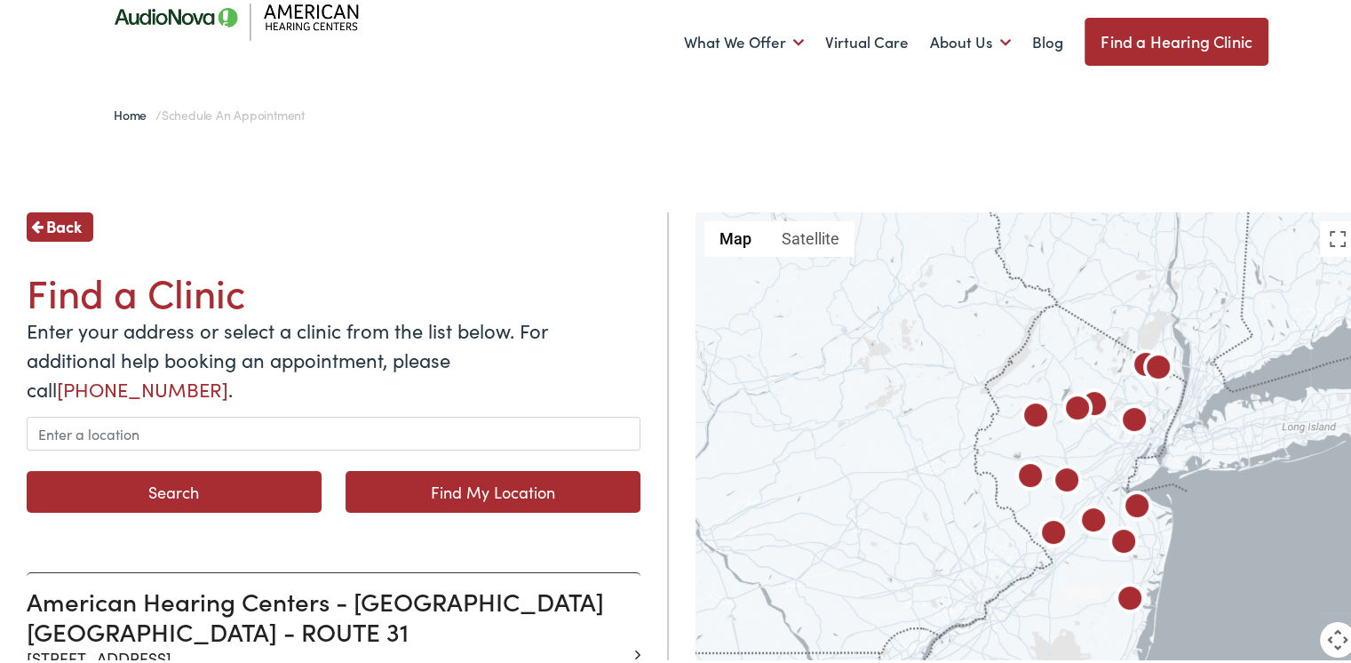
scroll to position [89, 0]
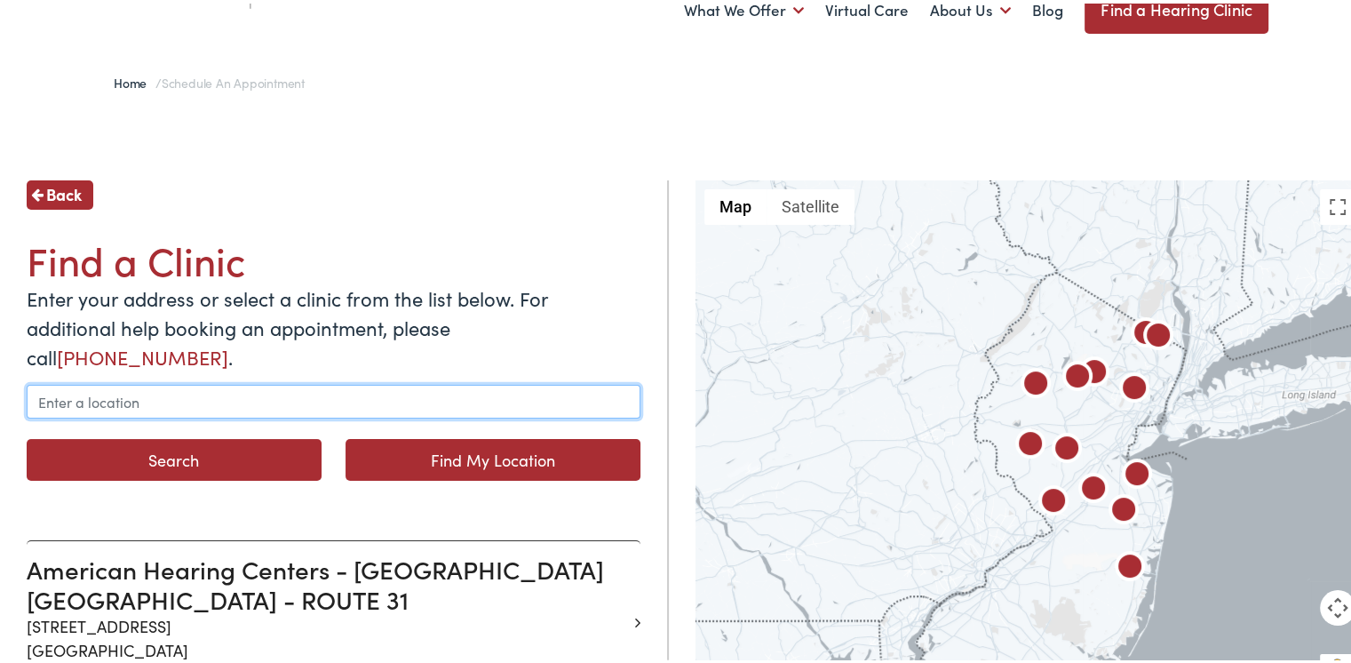
click at [147, 381] on input "text" at bounding box center [334, 398] width 614 height 34
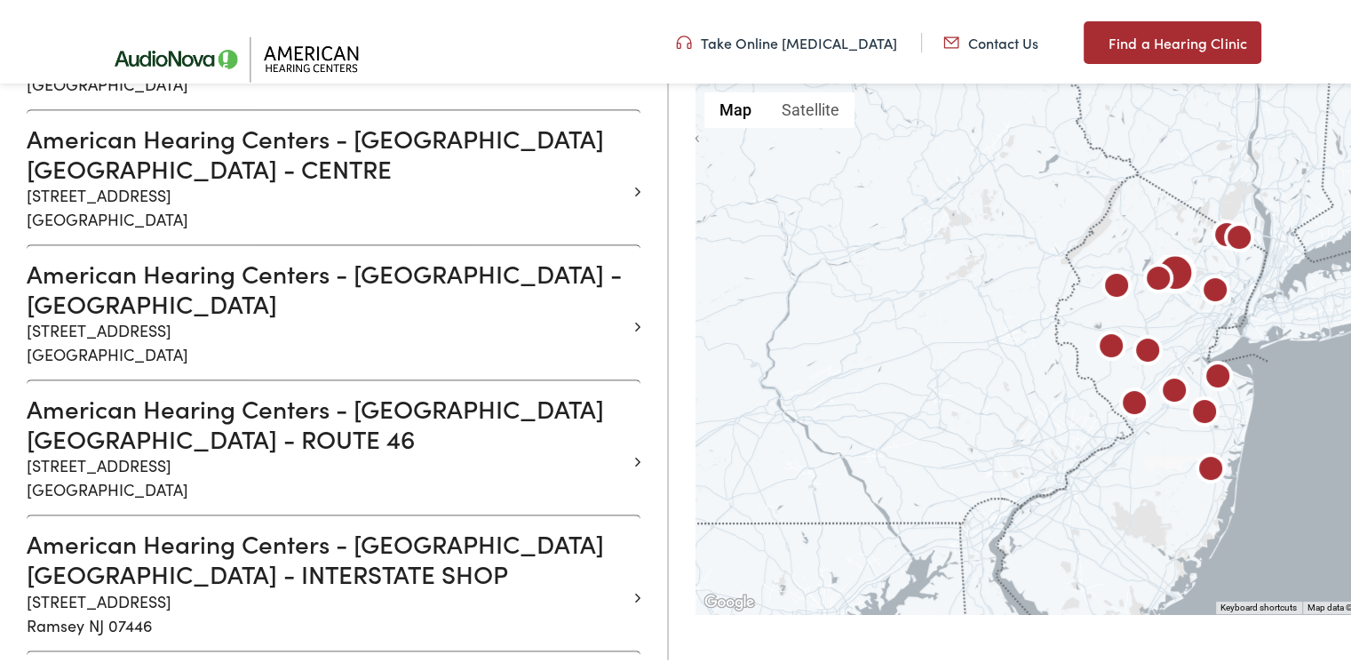
scroll to position [1421, 0]
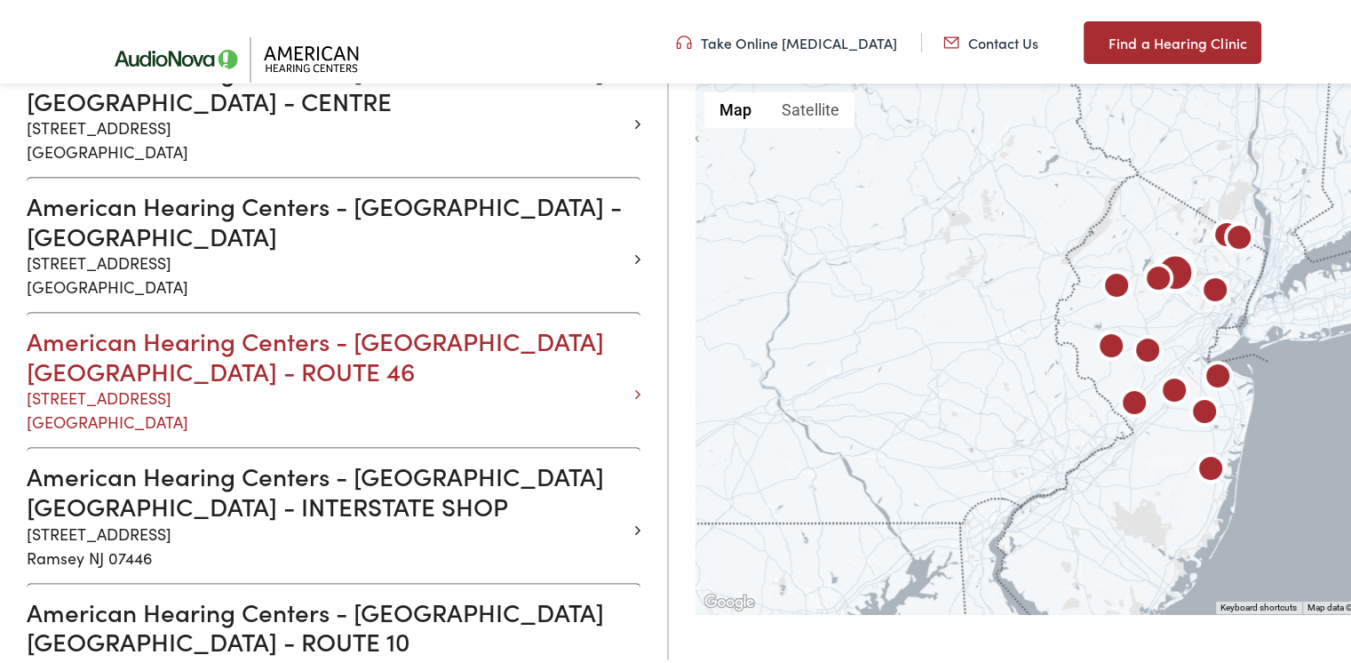
click at [113, 323] on h3 "American Hearing Centers - MOUNTAIN LAKES NJ - ROUTE 46" at bounding box center [327, 353] width 601 height 60
